Goal: Find specific fact: Find specific fact

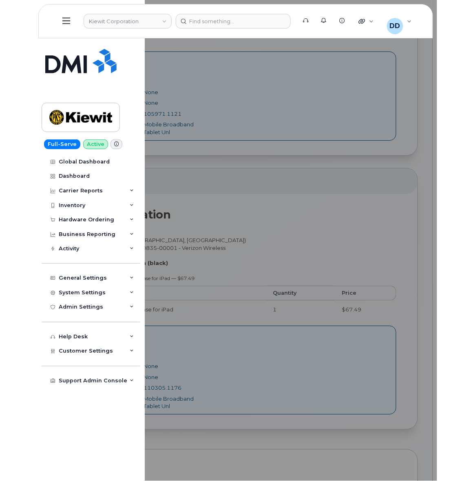
scroll to position [349, 0]
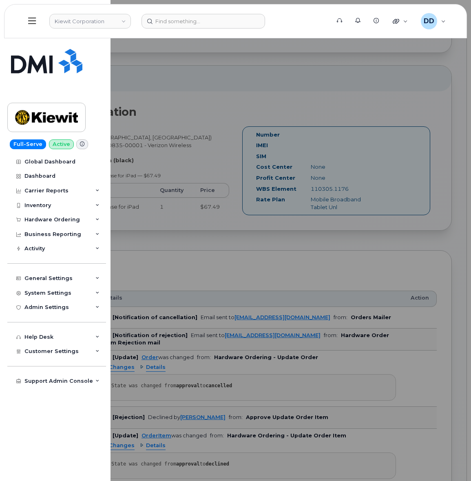
click at [309, 80] on div at bounding box center [235, 240] width 471 height 481
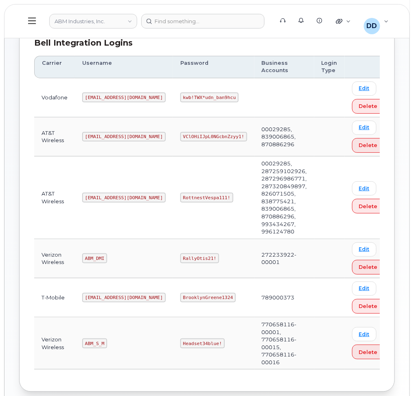
scroll to position [146, 0]
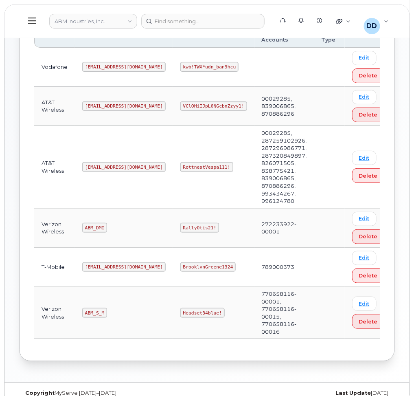
click at [104, 166] on code "[EMAIL_ADDRESS][DOMAIN_NAME]" at bounding box center [124, 167] width 84 height 10
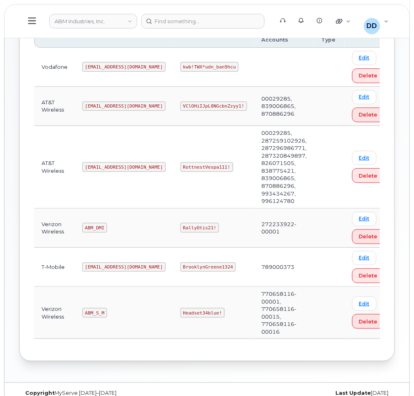
click at [181, 165] on code "RottnestVespa111!" at bounding box center [207, 167] width 53 height 10
copy code "RottnestVespa111!"
